Goal: Information Seeking & Learning: Learn about a topic

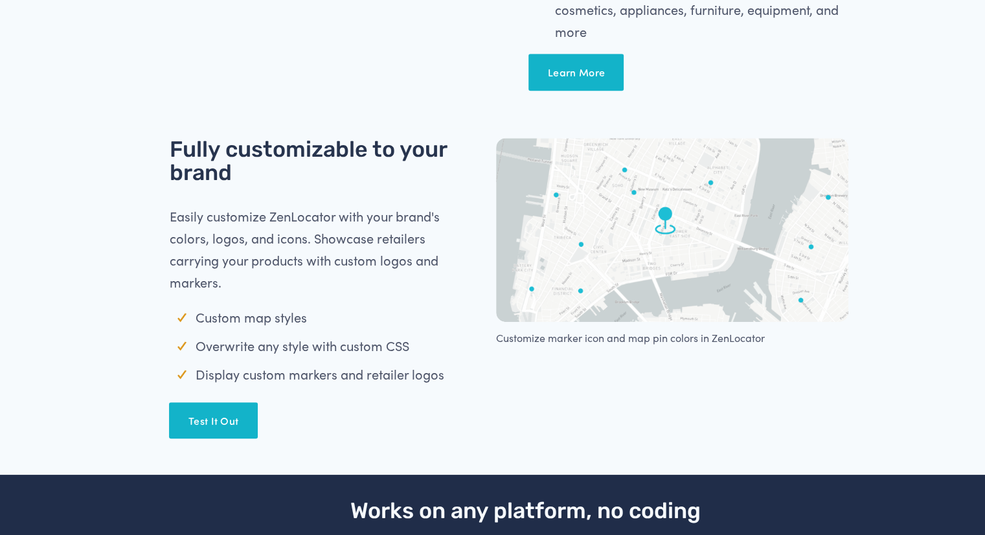
scroll to position [882, 0]
click at [216, 426] on link "Test It Out" at bounding box center [213, 421] width 88 height 36
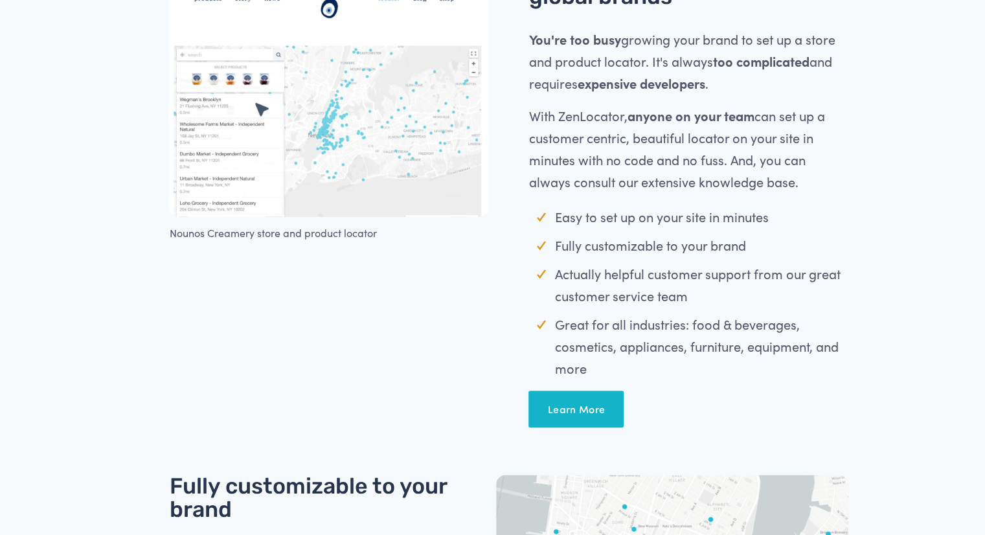
scroll to position [547, 0]
click at [562, 399] on link "Learn More" at bounding box center [576, 408] width 95 height 36
